Goal: Task Accomplishment & Management: Manage account settings

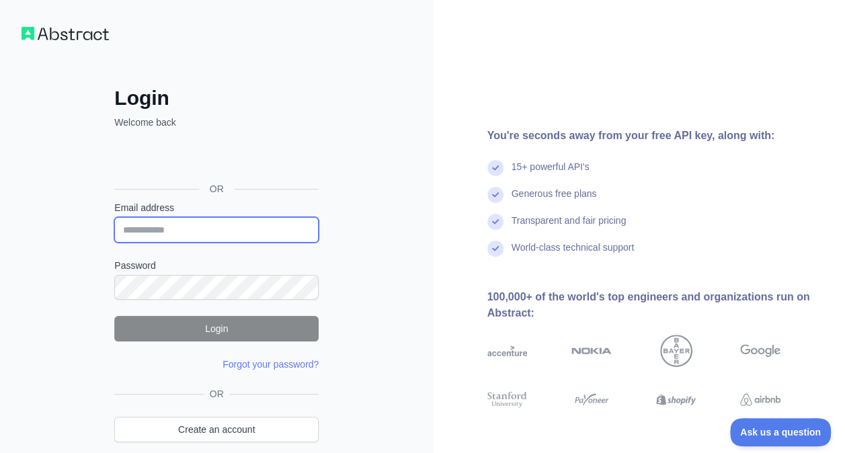
type input "**********"
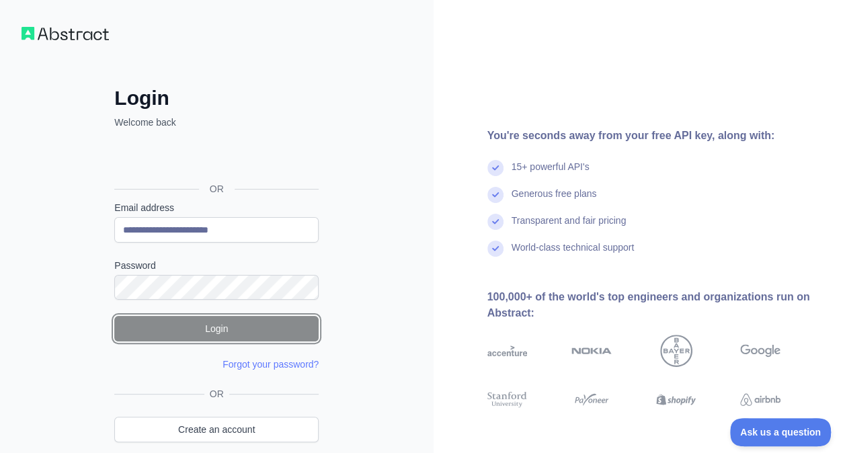
drag, startPoint x: 231, startPoint y: 325, endPoint x: 241, endPoint y: 325, distance: 10.8
click at [233, 325] on button "Login" at bounding box center [216, 329] width 204 height 26
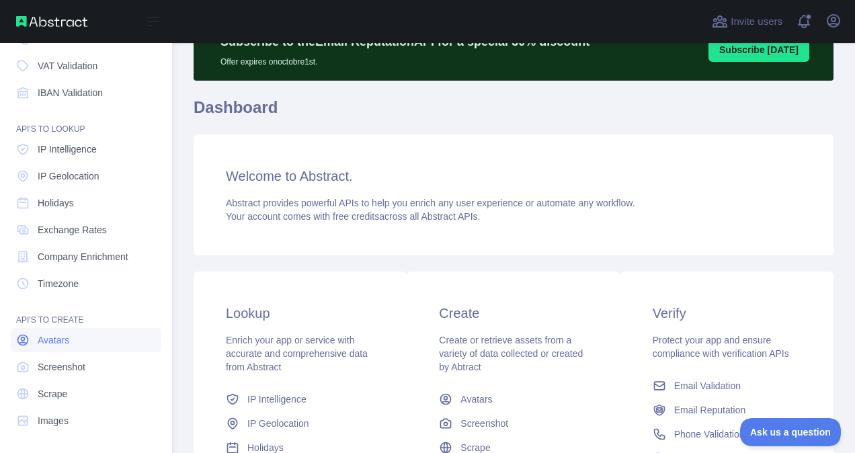
scroll to position [138, 0]
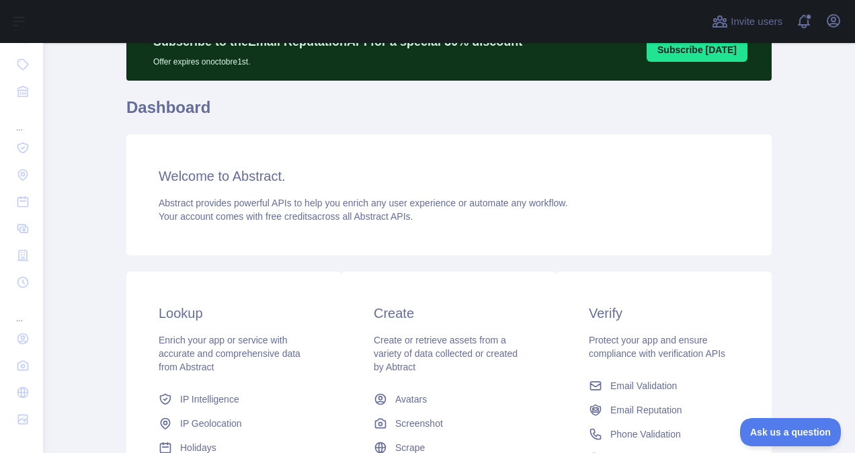
drag, startPoint x: 787, startPoint y: 0, endPoint x: 411, endPoint y: 116, distance: 393.1
click at [414, 103] on h1 "Dashboard" at bounding box center [448, 113] width 645 height 32
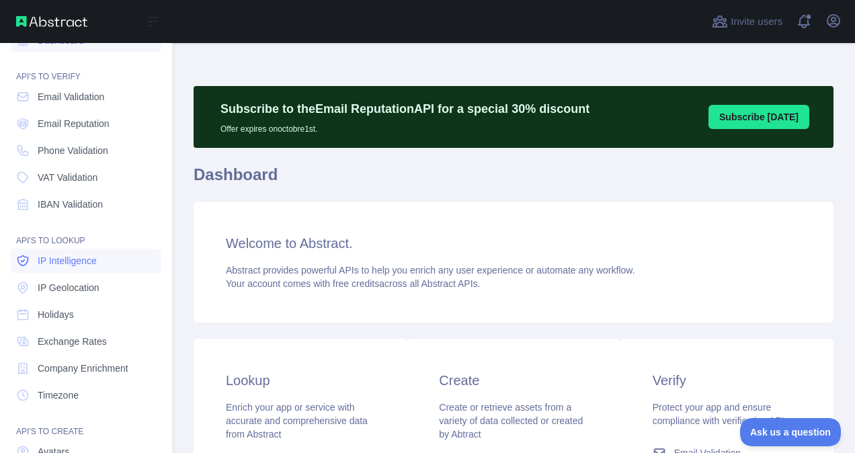
scroll to position [0, 0]
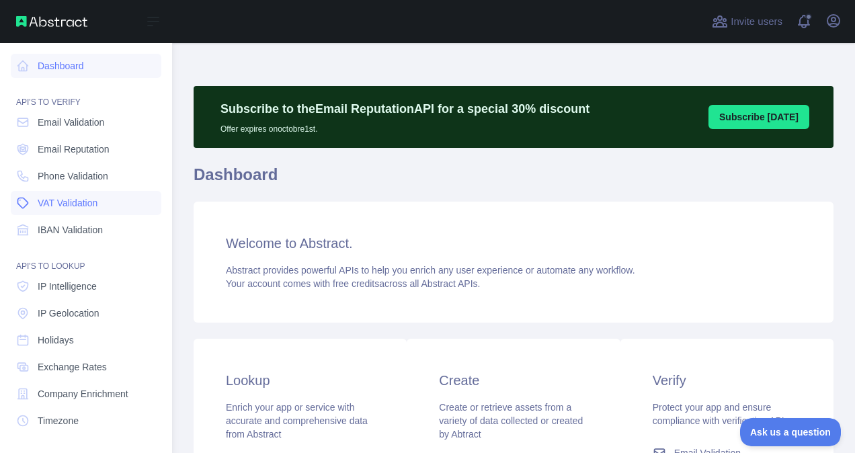
click at [73, 206] on span "VAT Validation" at bounding box center [68, 202] width 60 height 13
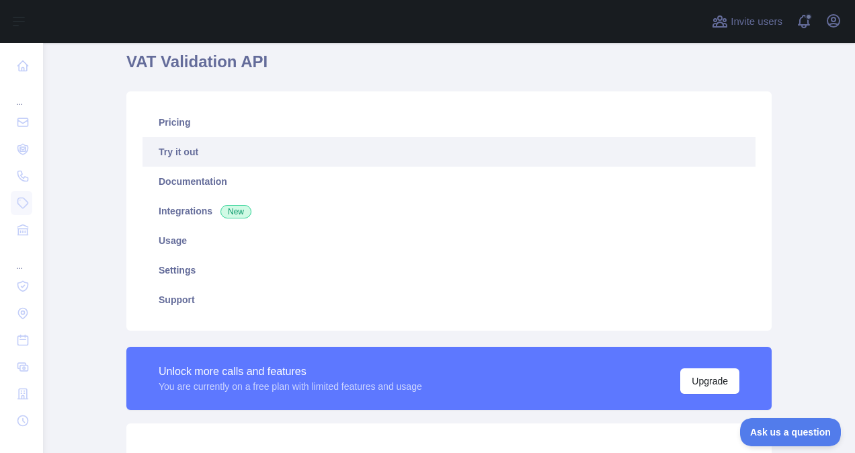
scroll to position [134, 0]
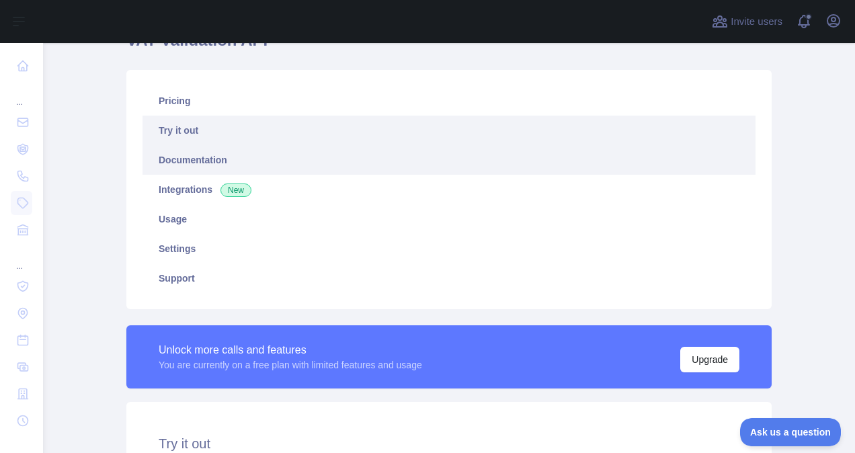
click at [190, 167] on link "Documentation" at bounding box center [448, 160] width 613 height 30
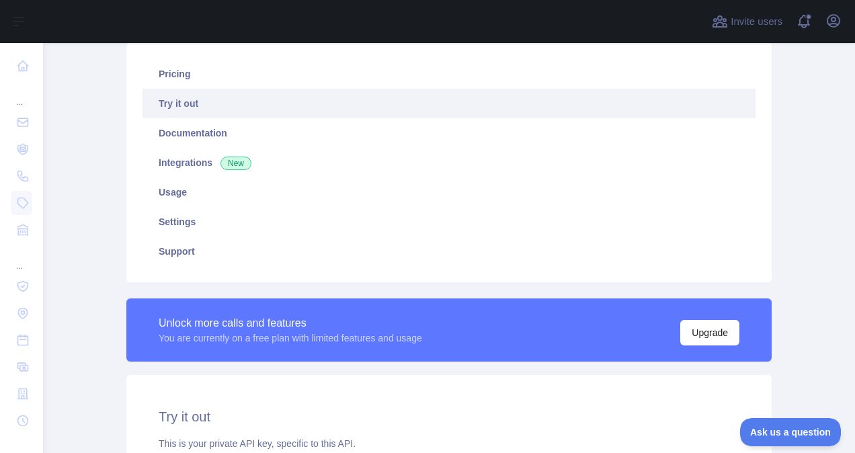
scroll to position [98, 0]
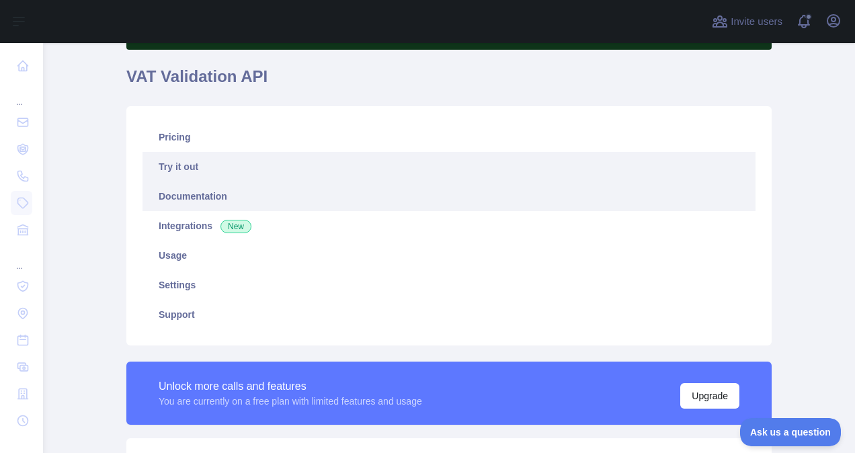
click at [180, 189] on link "Documentation" at bounding box center [448, 196] width 613 height 30
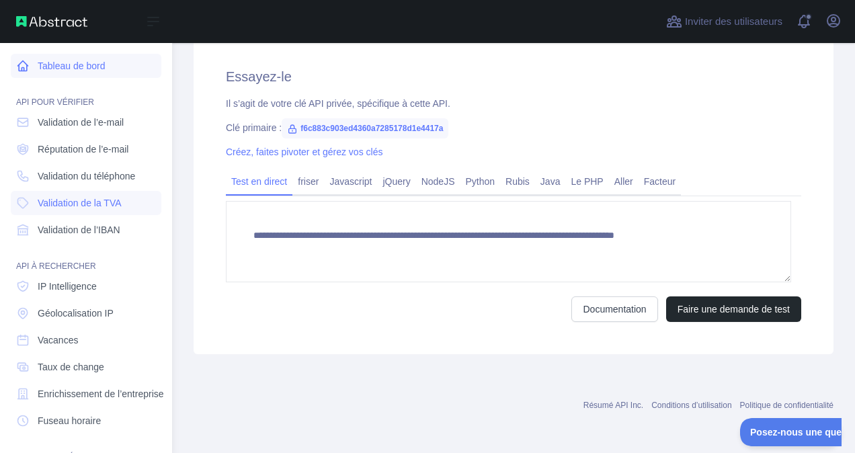
click at [88, 69] on font "Tableau de bord" at bounding box center [71, 65] width 67 height 13
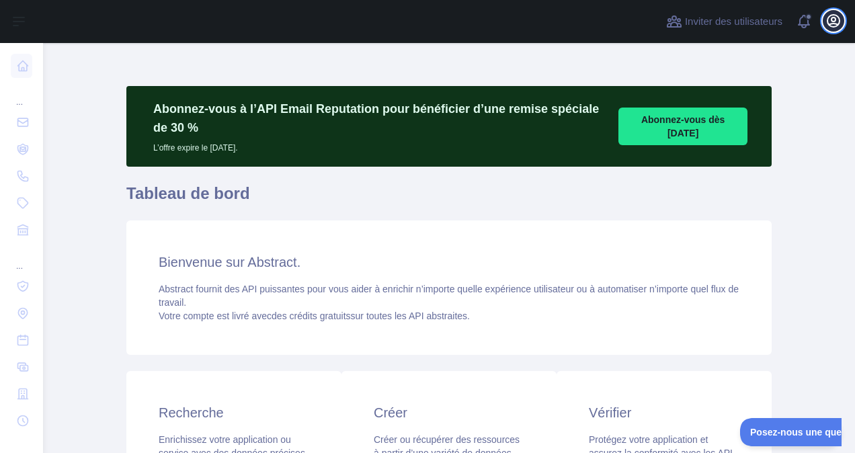
click at [833, 18] on icon "button" at bounding box center [833, 21] width 12 height 12
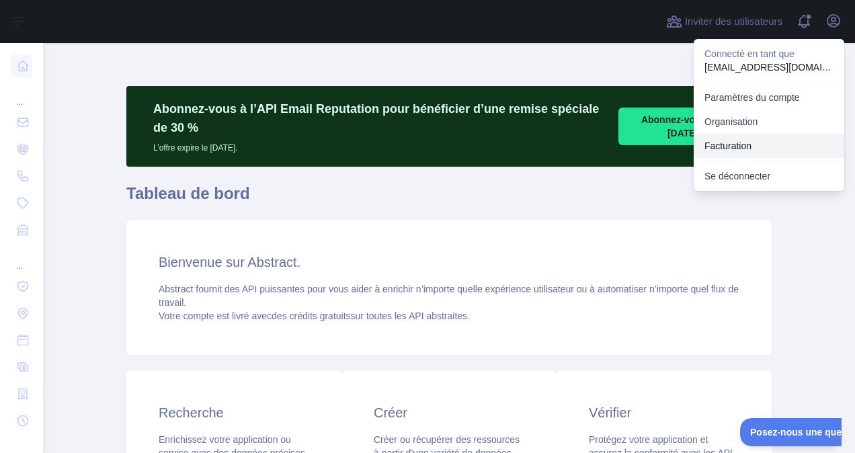
click at [742, 139] on button "Facturation" at bounding box center [769, 146] width 151 height 24
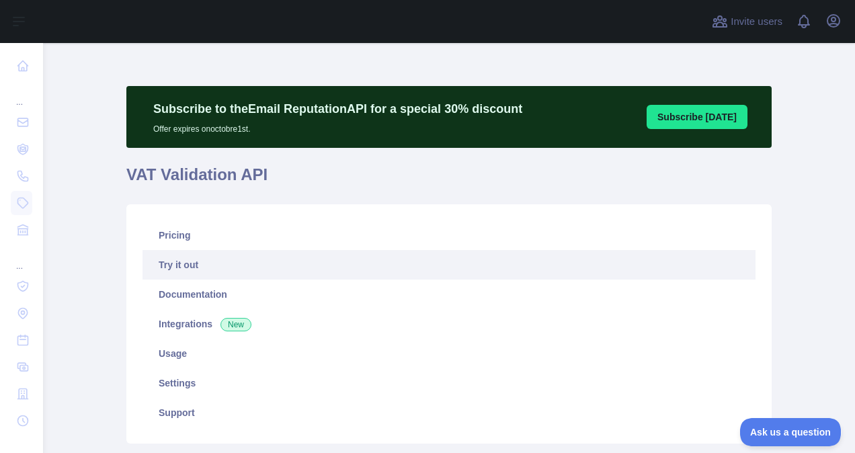
drag, startPoint x: 825, startPoint y: 29, endPoint x: 819, endPoint y: 43, distance: 15.6
click at [825, 29] on div "Open user menu" at bounding box center [834, 22] width 22 height 24
click at [829, 26] on icon "button" at bounding box center [833, 21] width 16 height 16
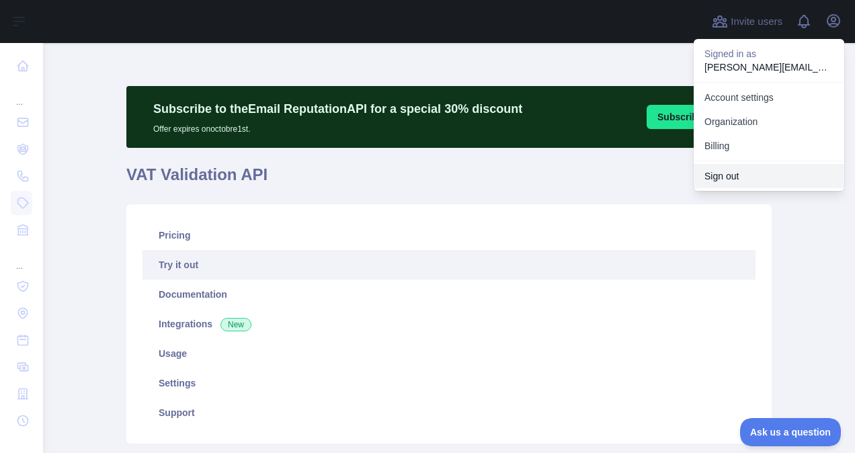
drag, startPoint x: 738, startPoint y: 181, endPoint x: 761, endPoint y: 187, distance: 23.5
click at [738, 181] on button "Sign out" at bounding box center [769, 176] width 151 height 24
